Goal: Task Accomplishment & Management: Use online tool/utility

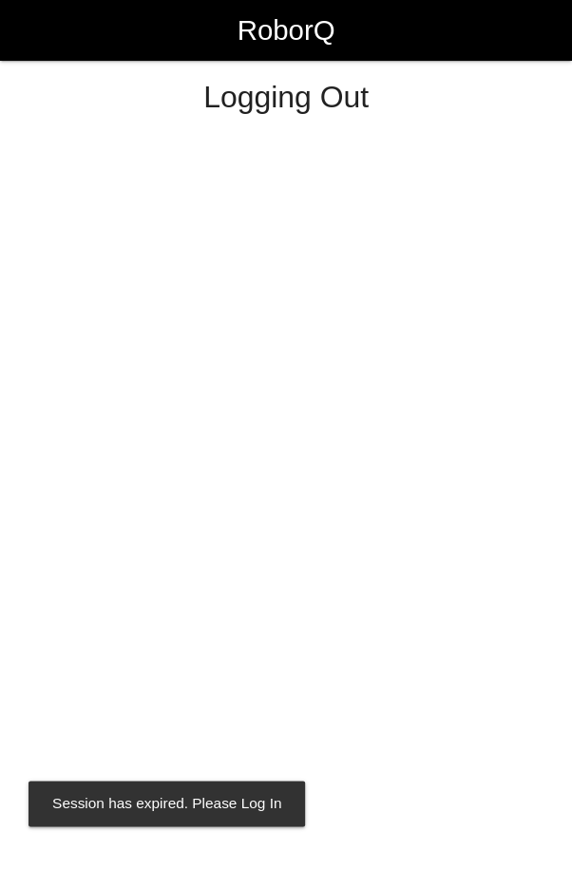
select select "Worker"
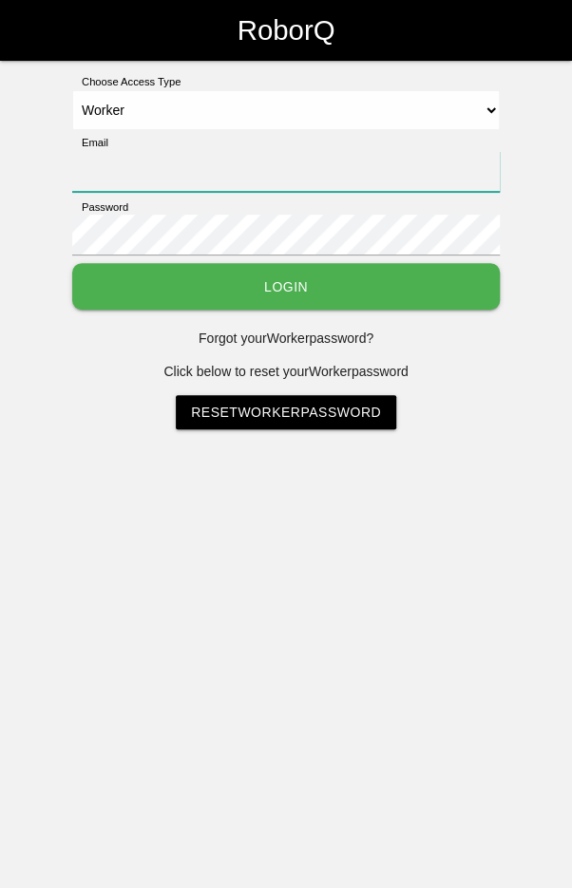
click at [349, 172] on input "Email" at bounding box center [285, 171] width 427 height 41
type input "[EMAIL_ADDRESS][DOMAIN_NAME]"
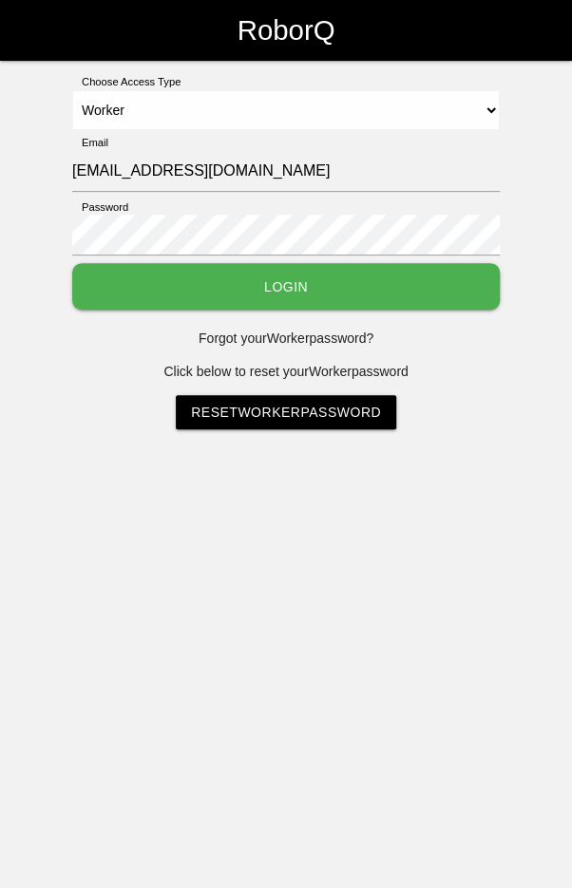
click at [72, 263] on button "Login" at bounding box center [285, 286] width 427 height 47
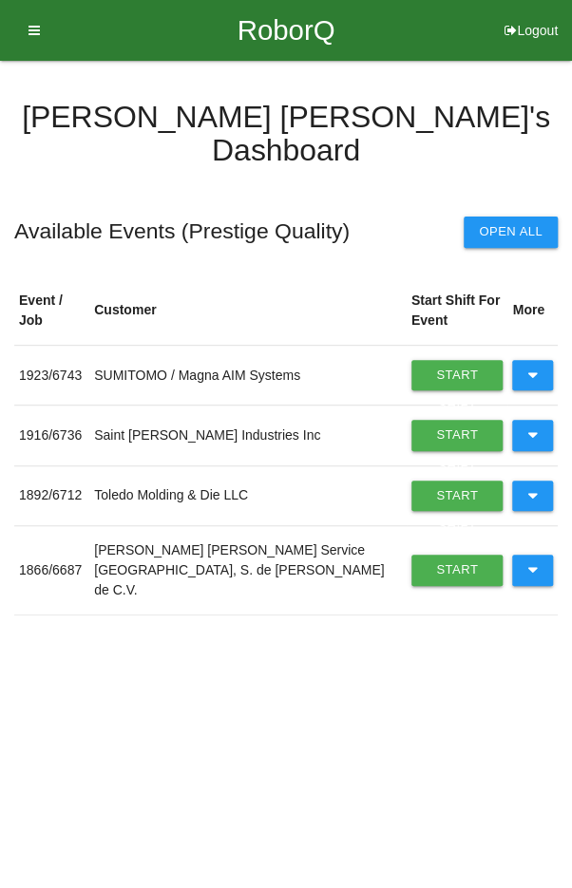
click at [535, 555] on icon at bounding box center [532, 570] width 10 height 30
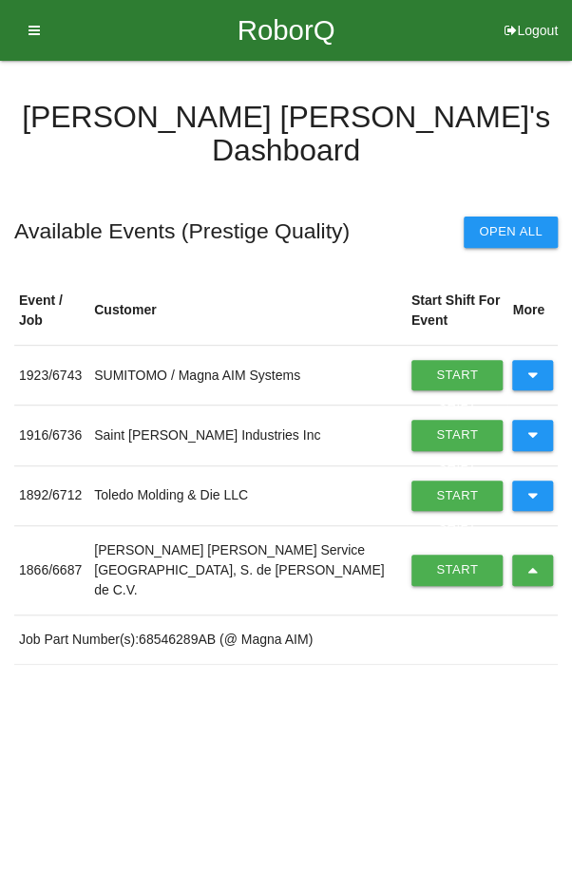
click at [447, 555] on link "Start Shift" at bounding box center [457, 570] width 92 height 30
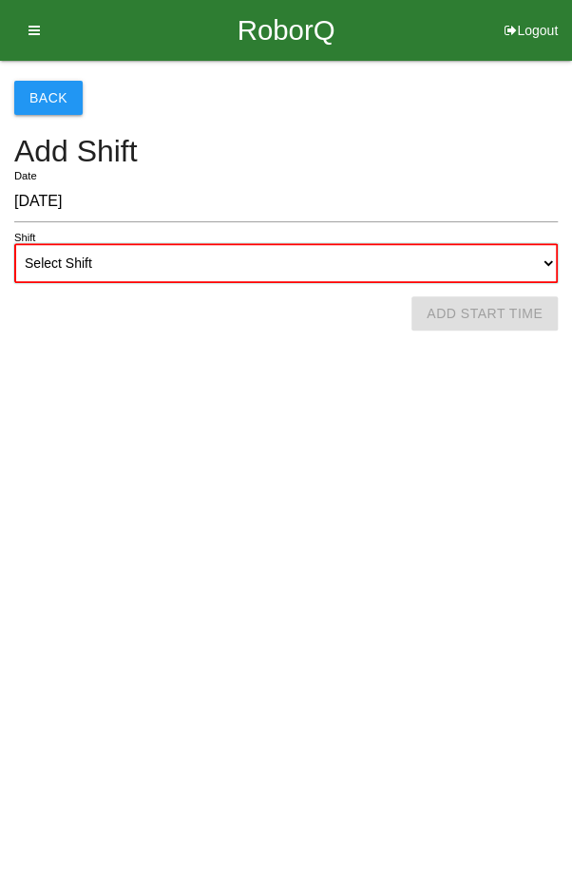
click at [335, 252] on select "Select Shift 1st Shift 2nd Shift 3rd Shift 4th Shift" at bounding box center [285, 263] width 543 height 40
select select "2"
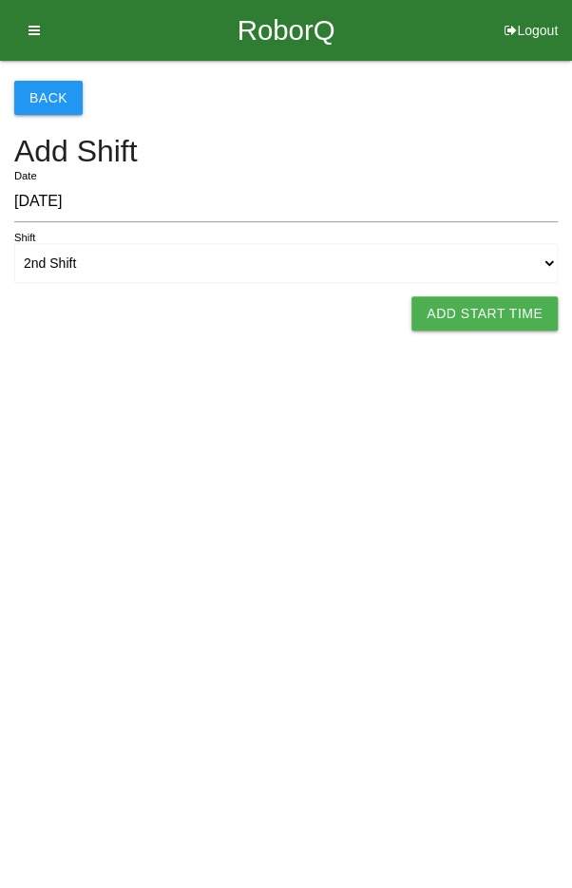
click at [485, 323] on button "Add Start Time" at bounding box center [484, 313] width 146 height 34
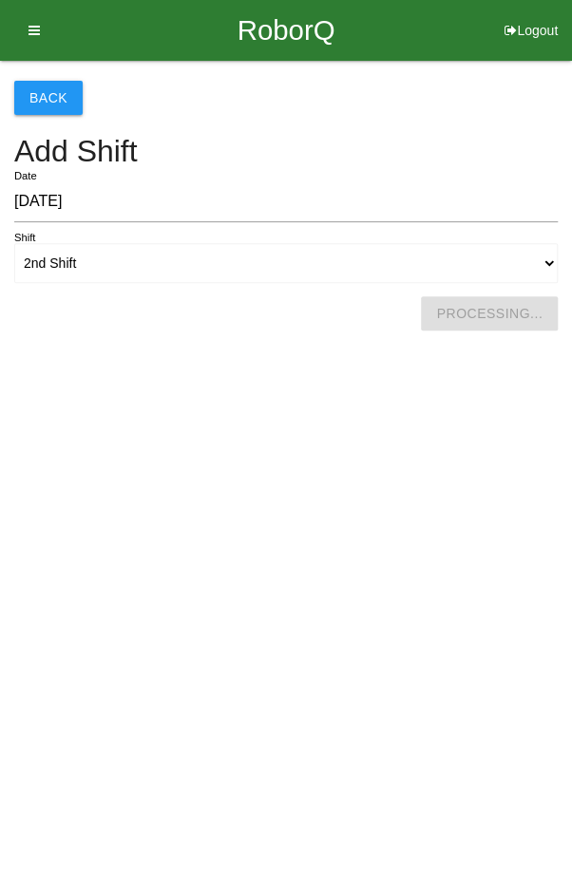
select select "2"
select select "8"
select select "2"
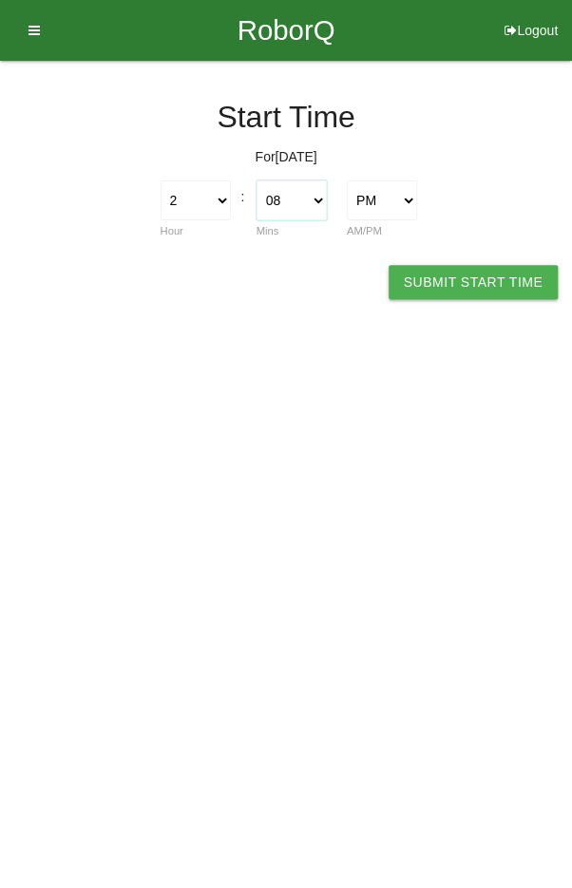
click at [297, 203] on select "00 01 02 03 04 05 06 07 08 09 10 11 12 13 14 15 16 17 18 19 20 21 22 23 24 25 2…" at bounding box center [291, 200] width 70 height 40
select select "0"
click at [476, 288] on button "Submit Start Time" at bounding box center [472, 282] width 169 height 34
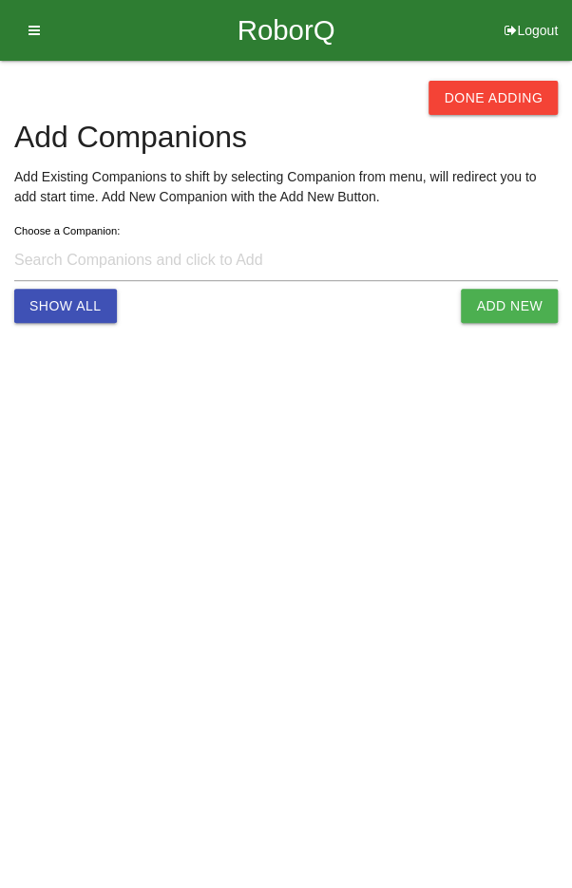
click at [521, 84] on button "Done Adding" at bounding box center [492, 98] width 129 height 34
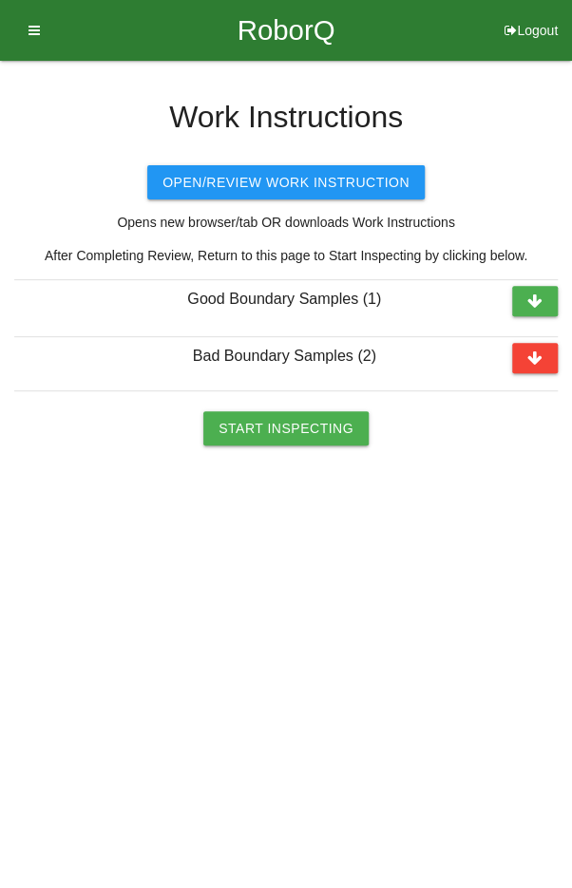
click at [280, 438] on button "Start Inspecting" at bounding box center [285, 428] width 165 height 34
